Goal: Browse casually: Explore the website without a specific task or goal

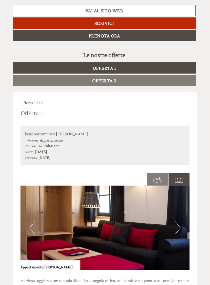
scroll to position [196, 0]
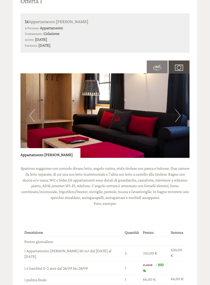
click at [178, 110] on button "Next" at bounding box center [177, 115] width 5 height 13
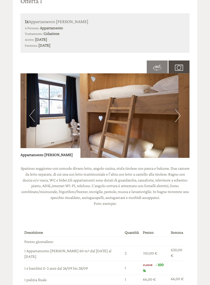
click at [176, 109] on button "Next" at bounding box center [177, 115] width 5 height 13
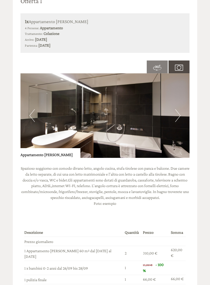
click at [179, 109] on button "Next" at bounding box center [177, 115] width 5 height 13
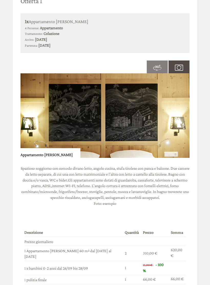
click at [183, 109] on img at bounding box center [104, 115] width 169 height 84
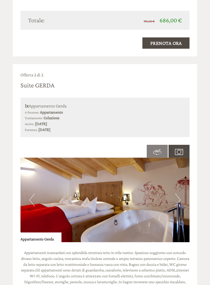
scroll to position [593, 0]
click at [179, 193] on button "Next" at bounding box center [177, 199] width 5 height 13
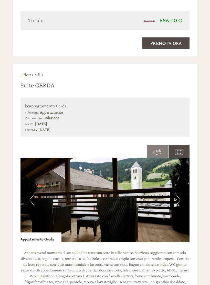
click at [178, 193] on button "Next" at bounding box center [177, 199] width 5 height 13
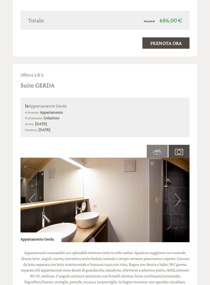
click at [36, 175] on img at bounding box center [104, 199] width 169 height 84
click at [29, 193] on button "Previous" at bounding box center [31, 199] width 5 height 13
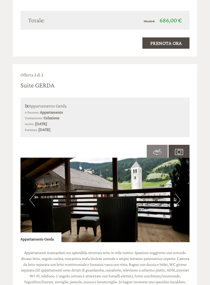
click at [177, 193] on button "Next" at bounding box center [177, 199] width 5 height 13
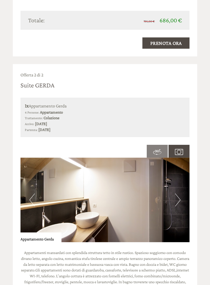
click at [174, 176] on img at bounding box center [104, 199] width 169 height 84
click at [175, 193] on button "Next" at bounding box center [177, 199] width 5 height 13
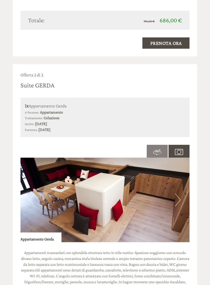
click at [176, 193] on button "Next" at bounding box center [177, 199] width 5 height 13
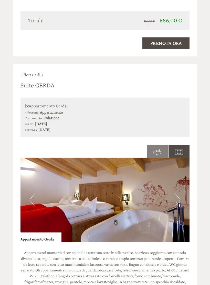
click at [176, 193] on button "Next" at bounding box center [177, 199] width 5 height 13
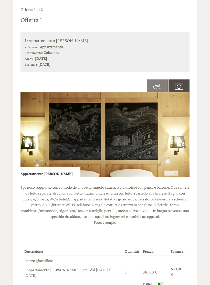
scroll to position [289, 0]
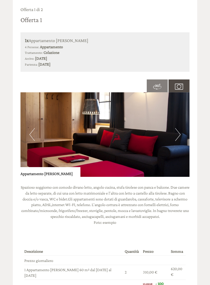
click at [42, 130] on img at bounding box center [104, 134] width 169 height 84
click at [184, 127] on img at bounding box center [104, 134] width 169 height 84
click at [176, 129] on button "Next" at bounding box center [177, 134] width 5 height 13
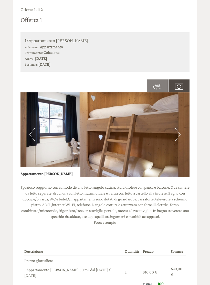
click at [177, 128] on button "Next" at bounding box center [177, 134] width 5 height 13
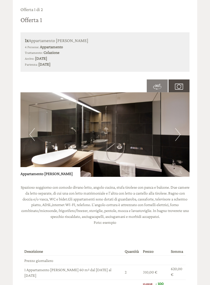
click at [178, 128] on button "Next" at bounding box center [177, 134] width 5 height 13
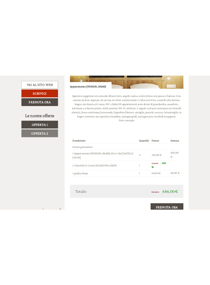
scroll to position [414, 0]
